Goal: Transaction & Acquisition: Subscribe to service/newsletter

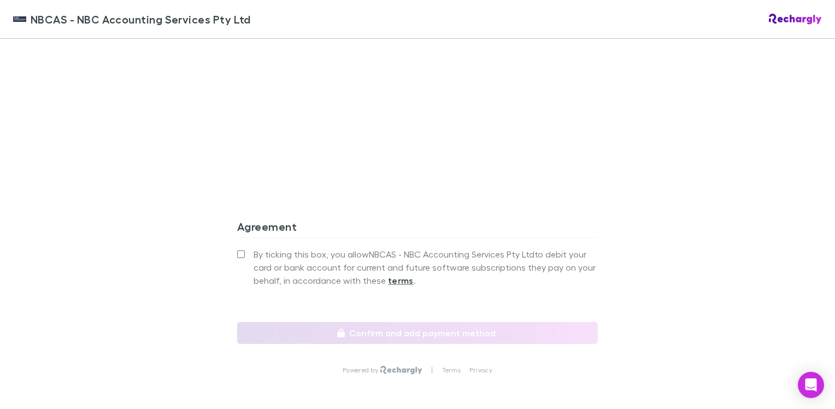
scroll to position [984, 0]
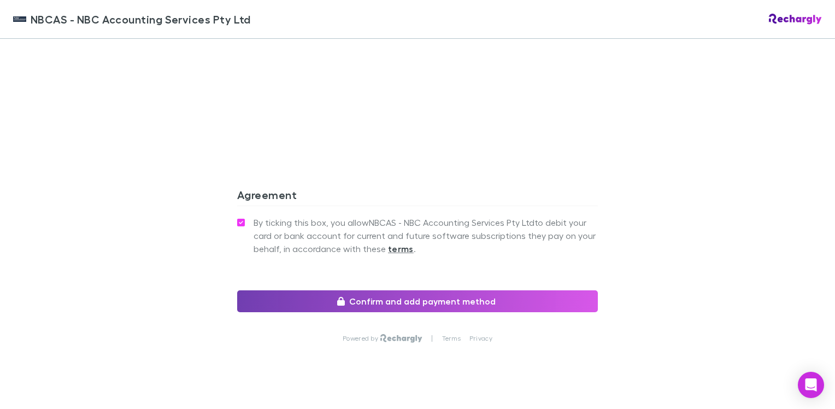
click at [406, 301] on button "Confirm and add payment method" at bounding box center [417, 301] width 361 height 22
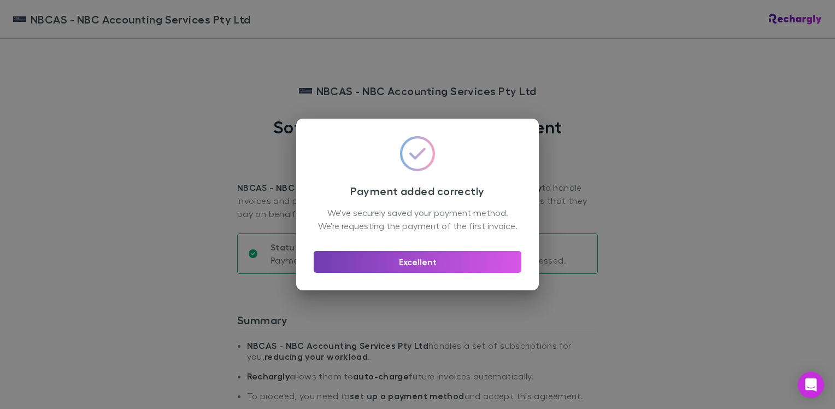
click at [412, 273] on button "Excellent" at bounding box center [418, 262] width 208 height 22
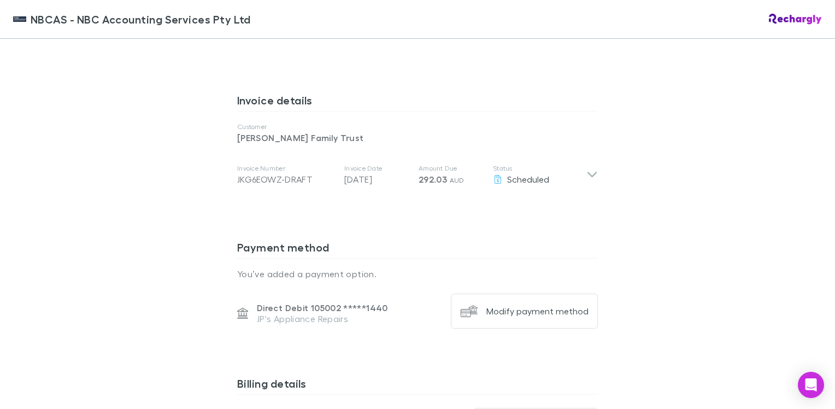
scroll to position [547, 0]
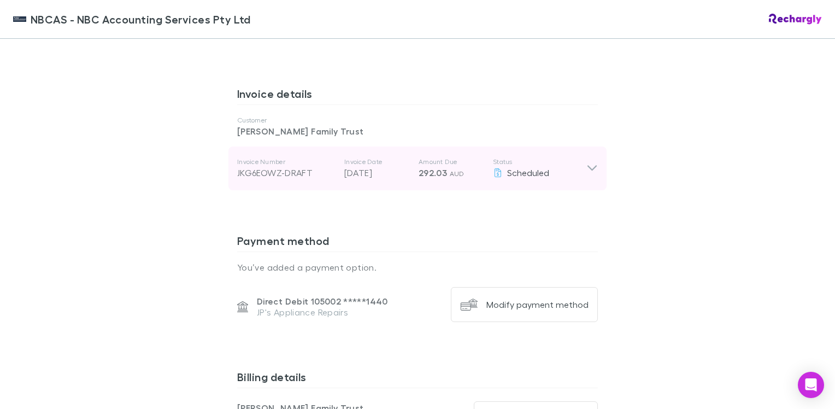
click at [587, 168] on icon at bounding box center [592, 168] width 11 height 13
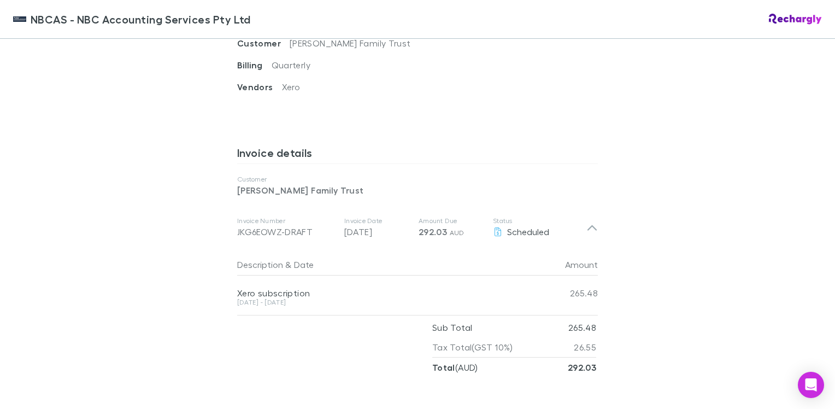
scroll to position [492, 0]
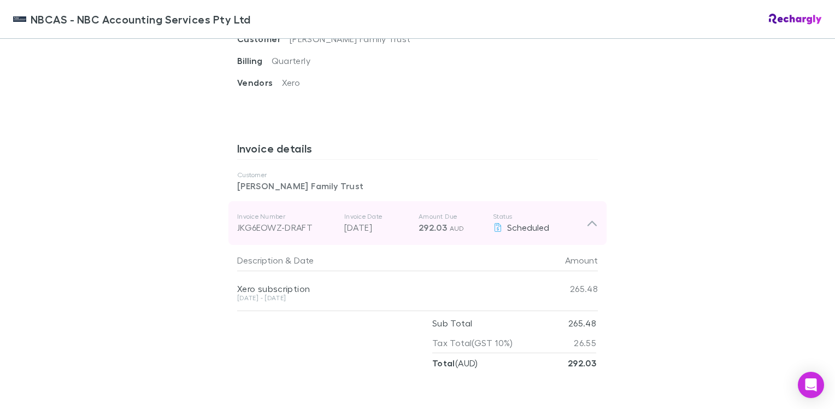
click at [588, 225] on icon at bounding box center [592, 223] width 9 height 5
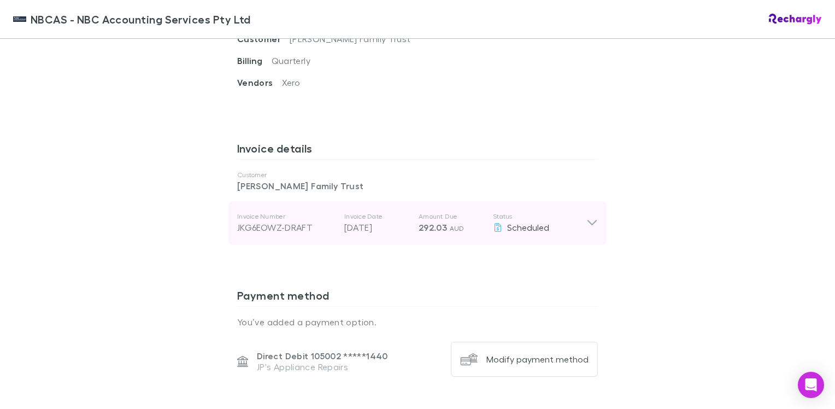
click at [589, 224] on icon at bounding box center [592, 223] width 11 height 13
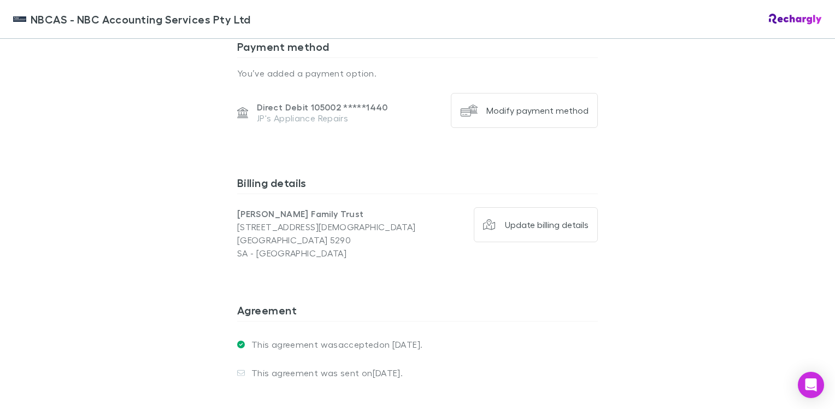
scroll to position [850, 0]
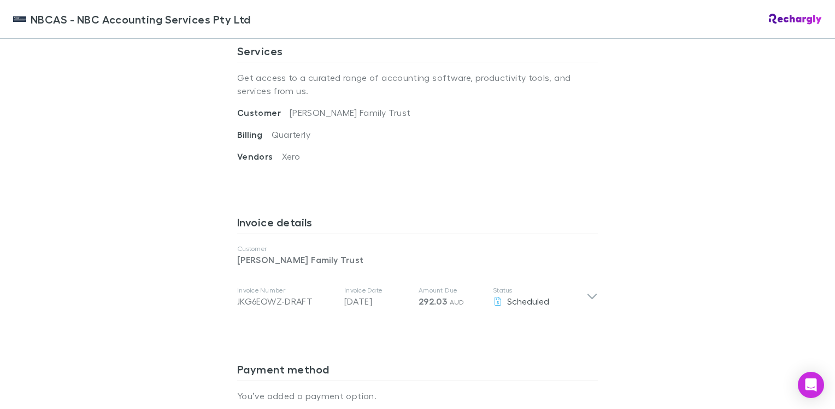
scroll to position [437, 0]
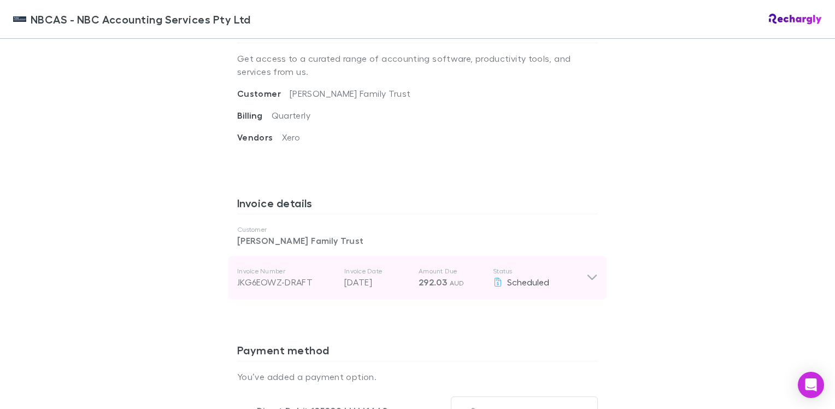
click at [588, 279] on icon at bounding box center [592, 277] width 9 height 5
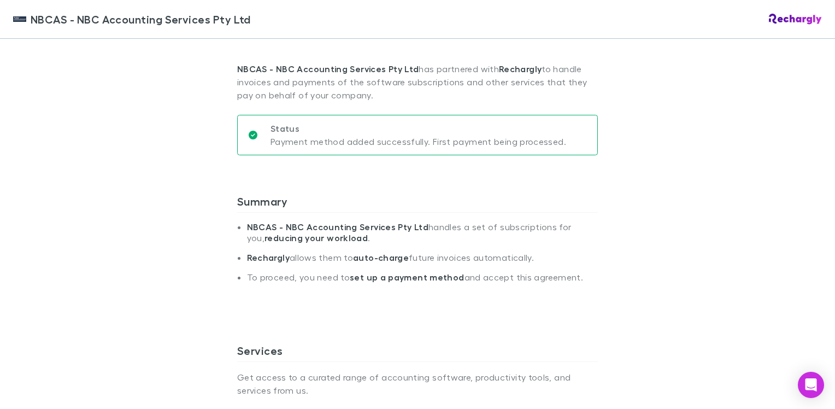
scroll to position [40, 0]
